Goal: Find specific page/section: Find specific page/section

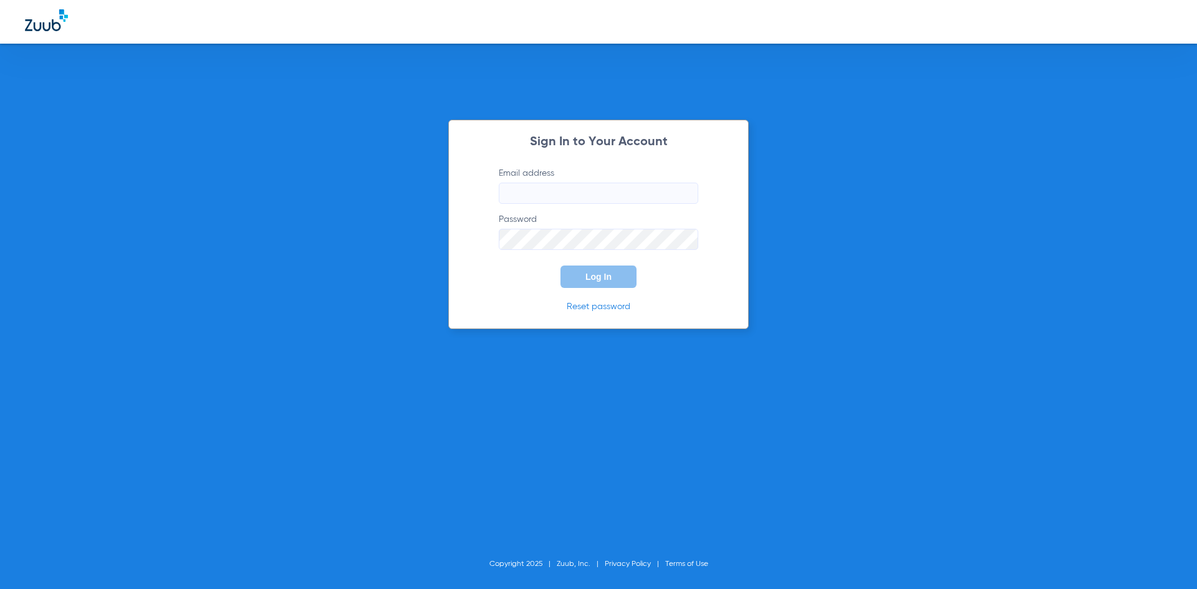
type input "[EMAIL_ADDRESS][DOMAIN_NAME]"
click at [598, 281] on span "Log In" at bounding box center [599, 277] width 26 height 10
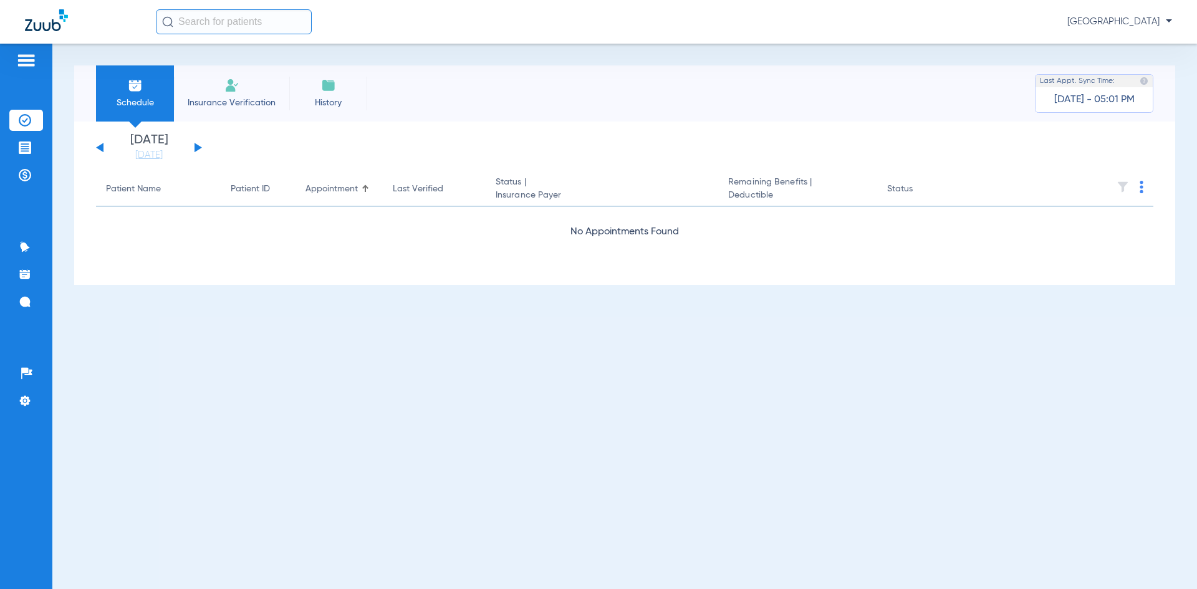
click at [25, 59] on img at bounding box center [26, 60] width 20 height 15
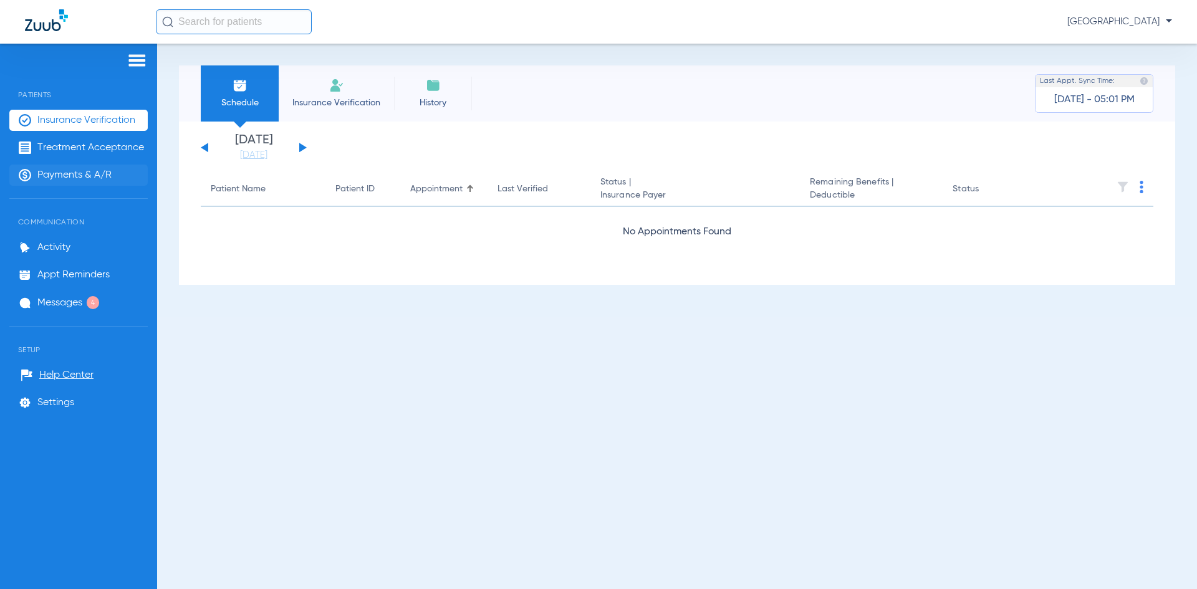
click at [52, 177] on span "Payments & A/R" at bounding box center [74, 175] width 74 height 12
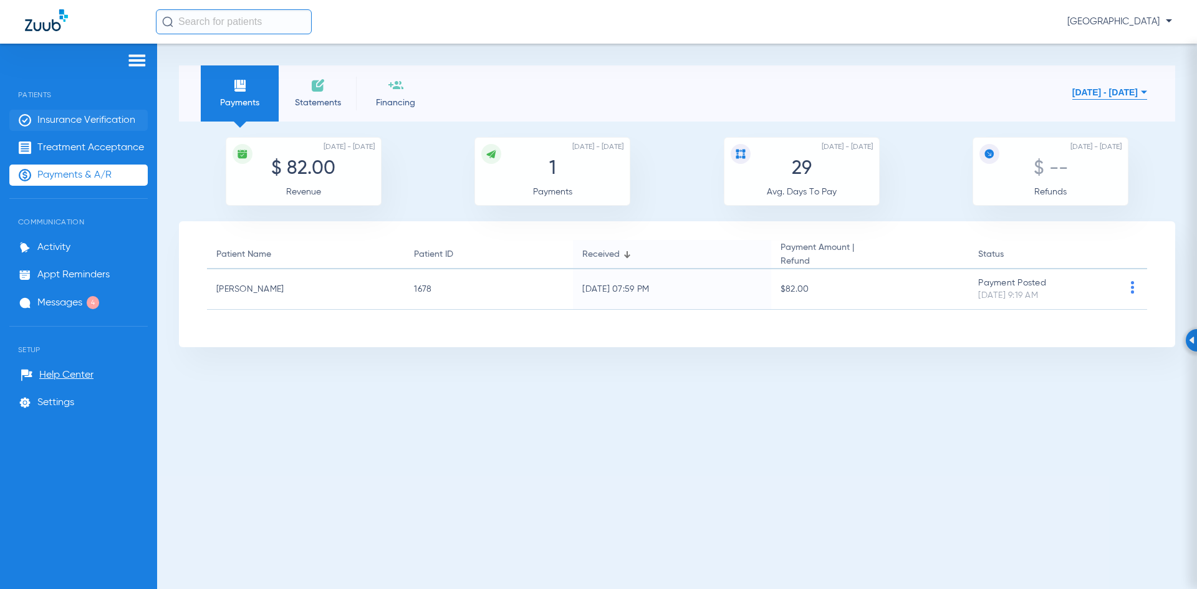
click at [56, 120] on span "Insurance Verification" at bounding box center [86, 120] width 98 height 12
